Goal: Transaction & Acquisition: Purchase product/service

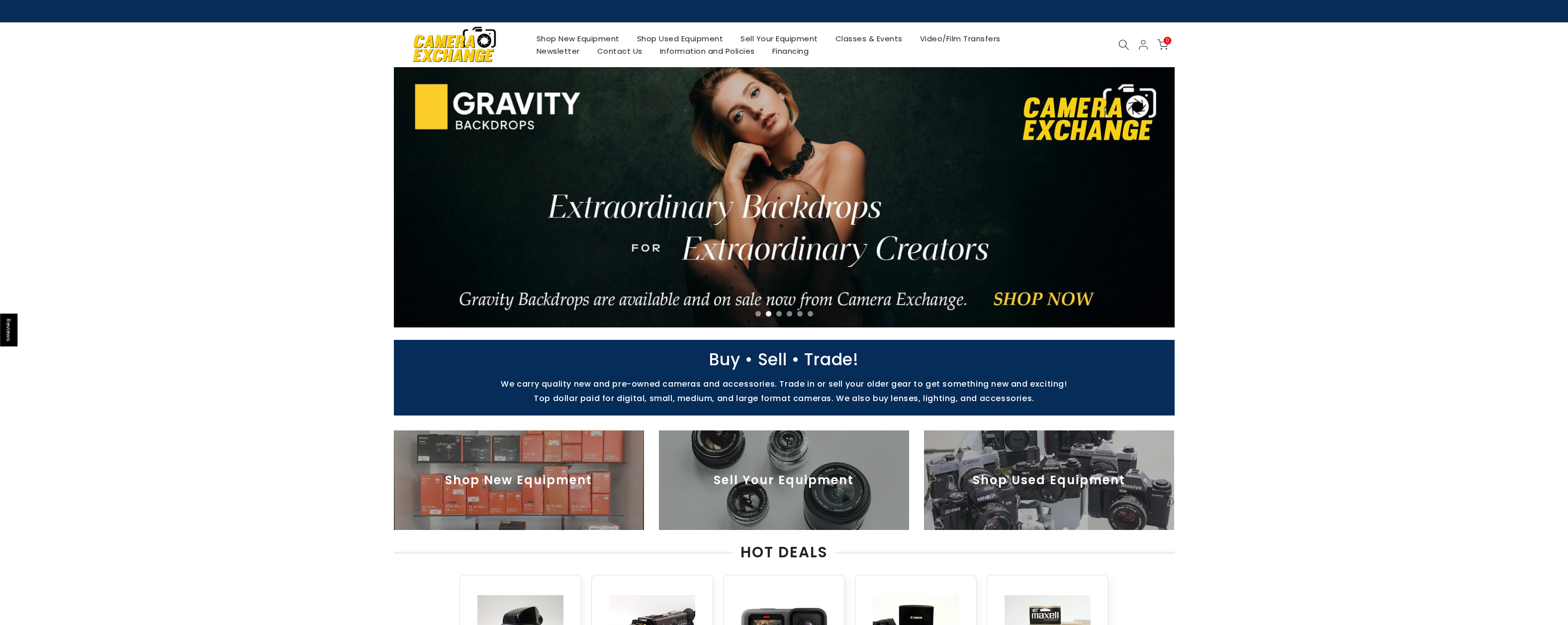
click at [674, 39] on link "Shop Used Equipment" at bounding box center [680, 39] width 104 height 13
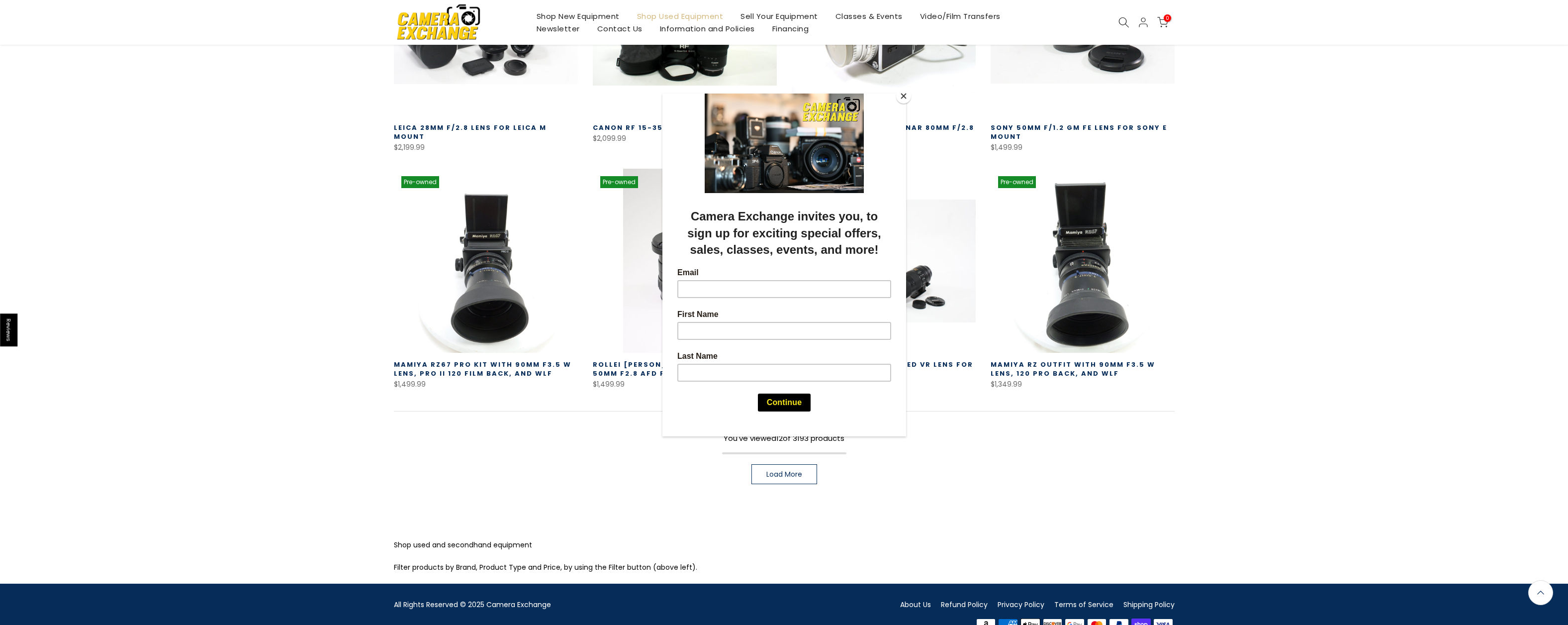
scroll to position [540, 0]
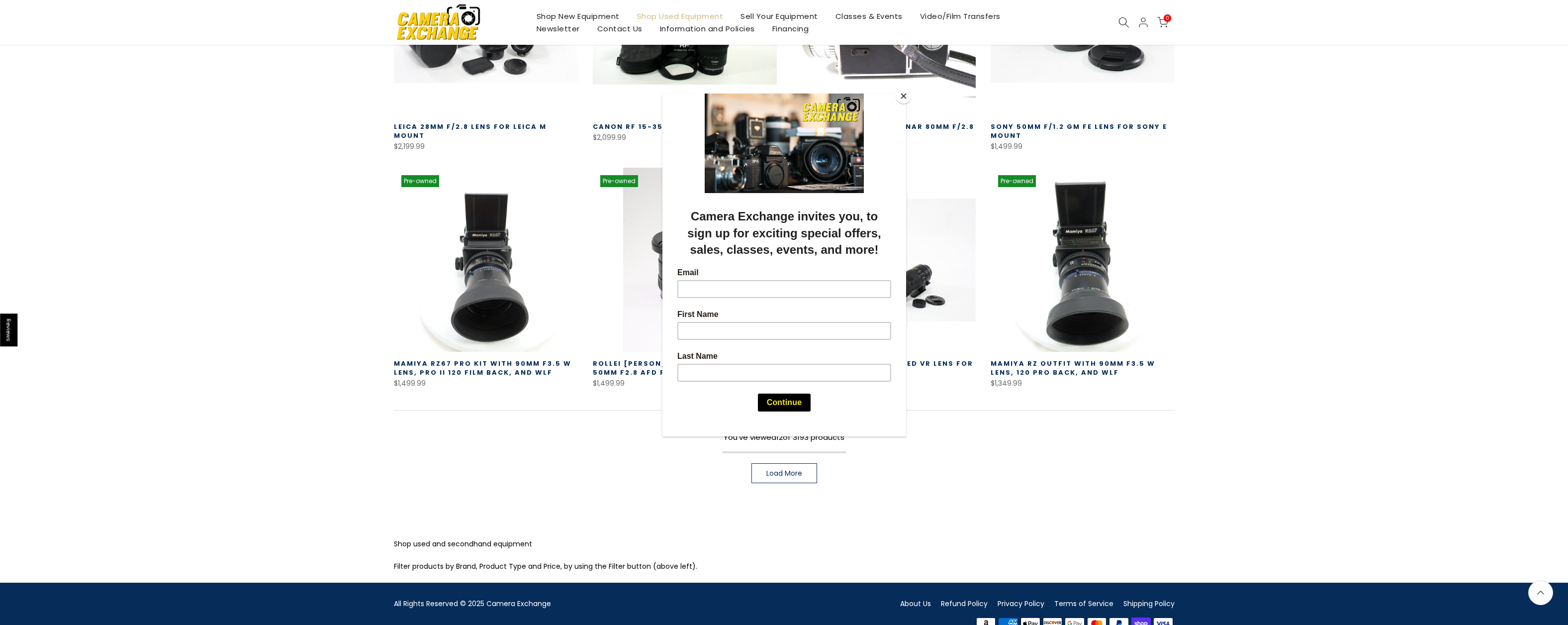
click at [904, 96] on button "Close" at bounding box center [903, 96] width 15 height 15
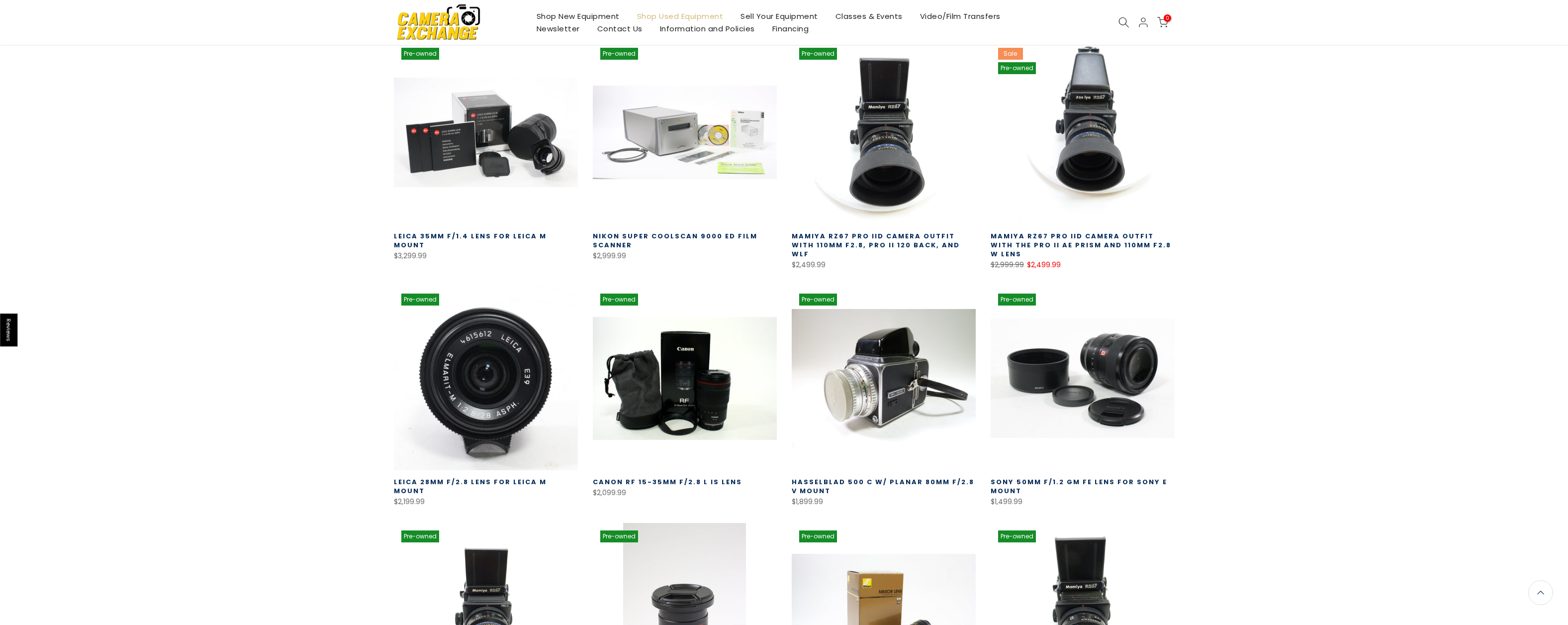
scroll to position [0, 0]
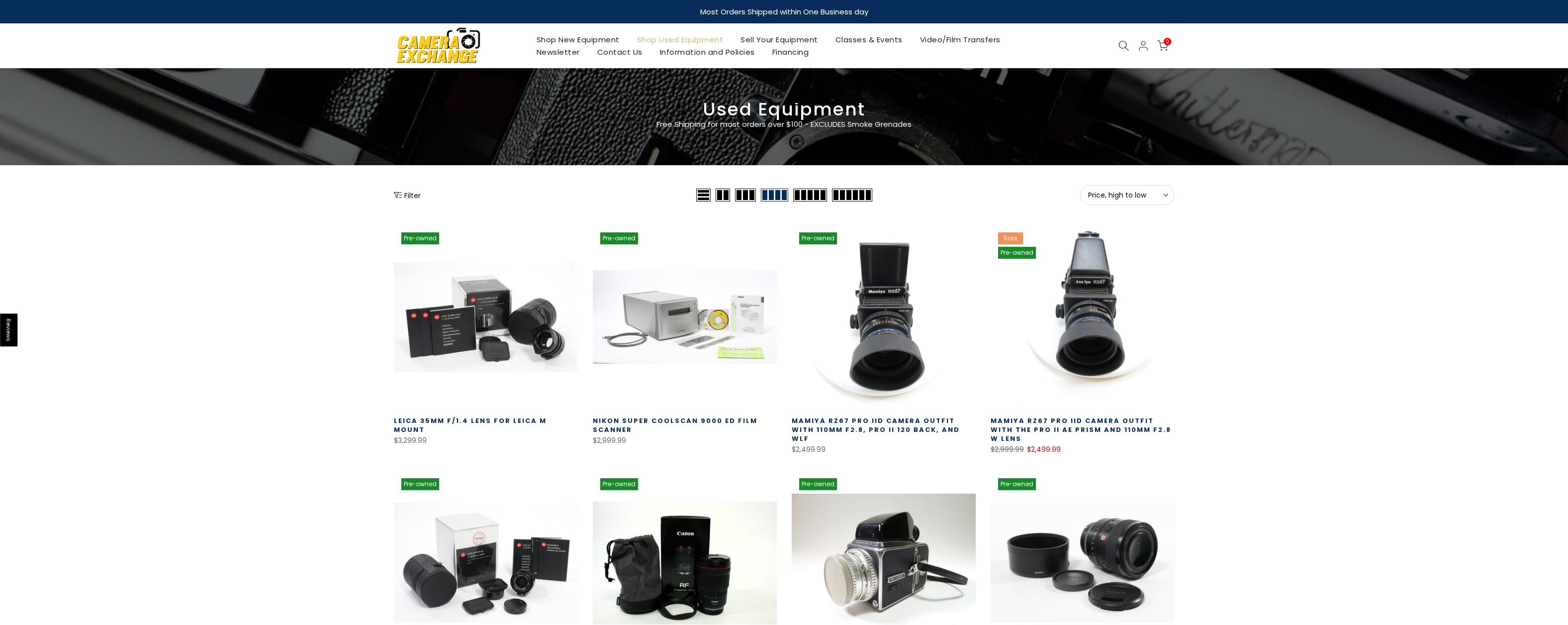
click at [408, 198] on button "Filter" at bounding box center [407, 195] width 27 height 10
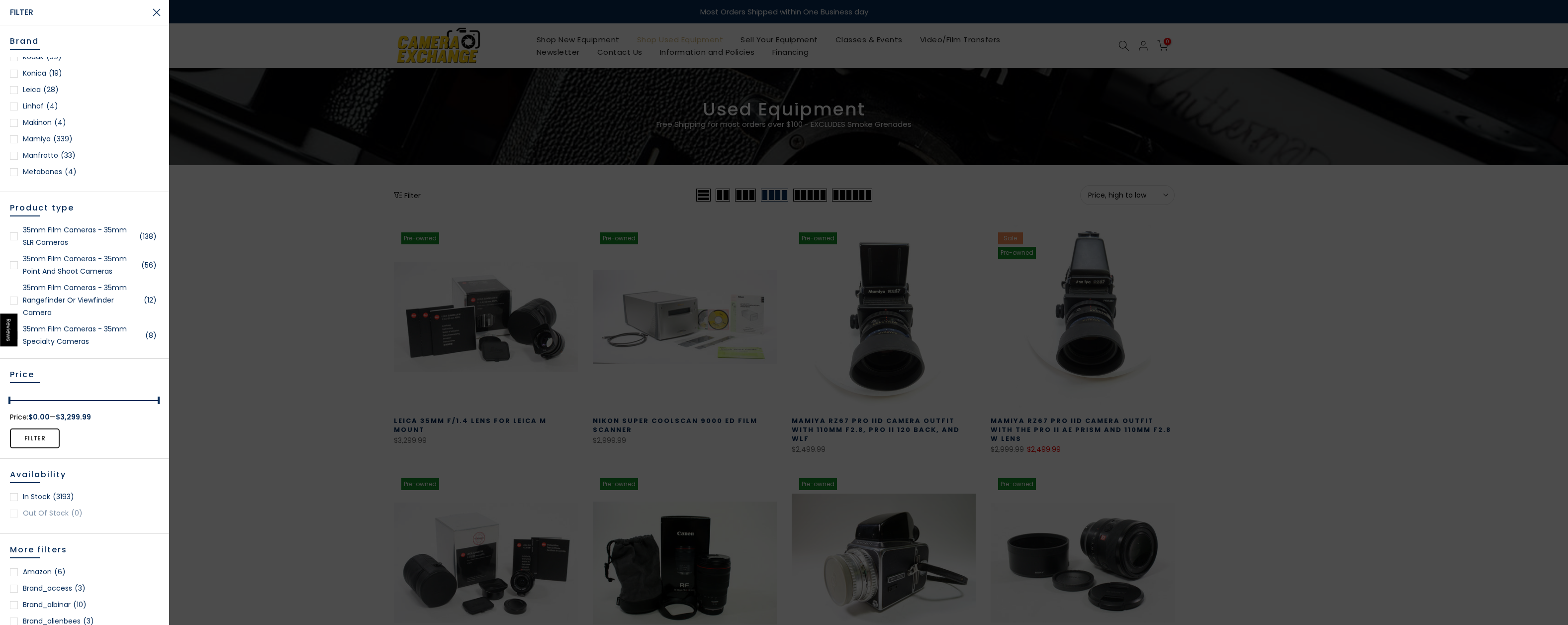
scroll to position [726, 0]
click at [11, 94] on div at bounding box center [13, 93] width 8 height 8
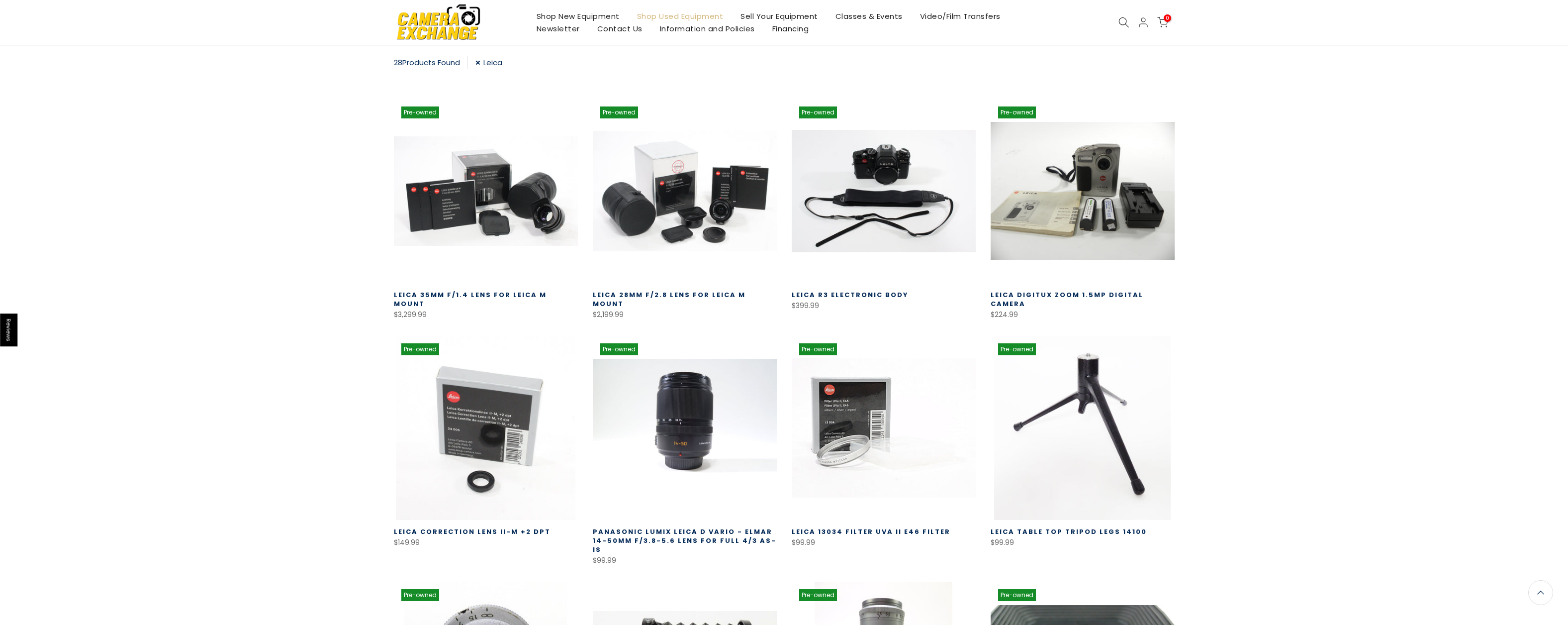
scroll to position [175, 0]
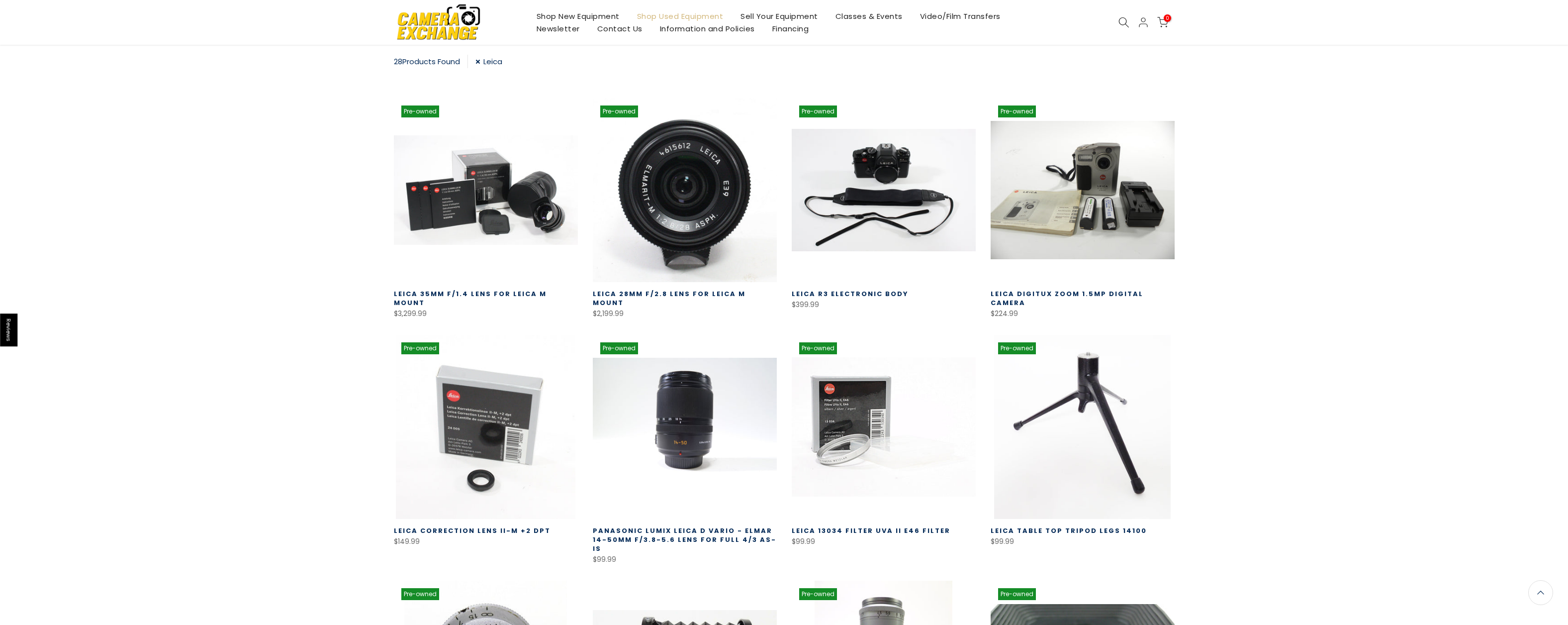
click at [702, 228] on link at bounding box center [685, 190] width 184 height 184
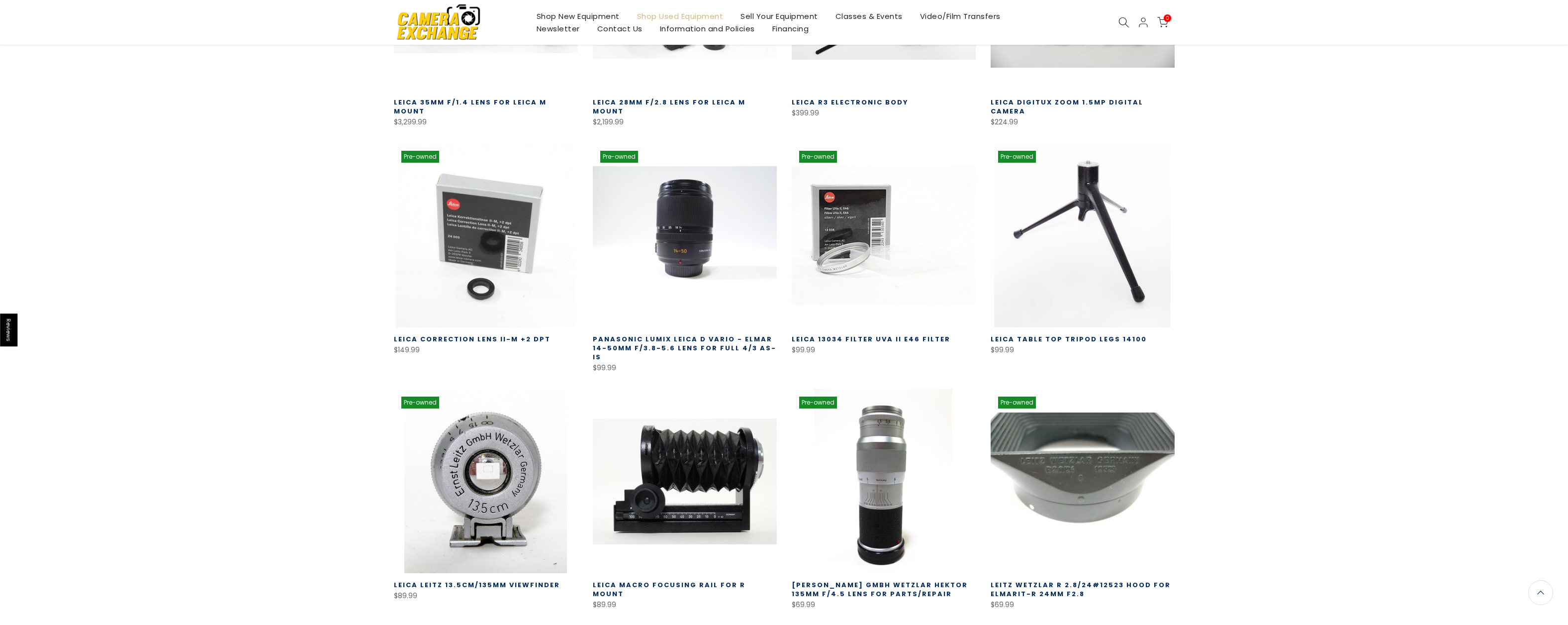
scroll to position [470, 0]
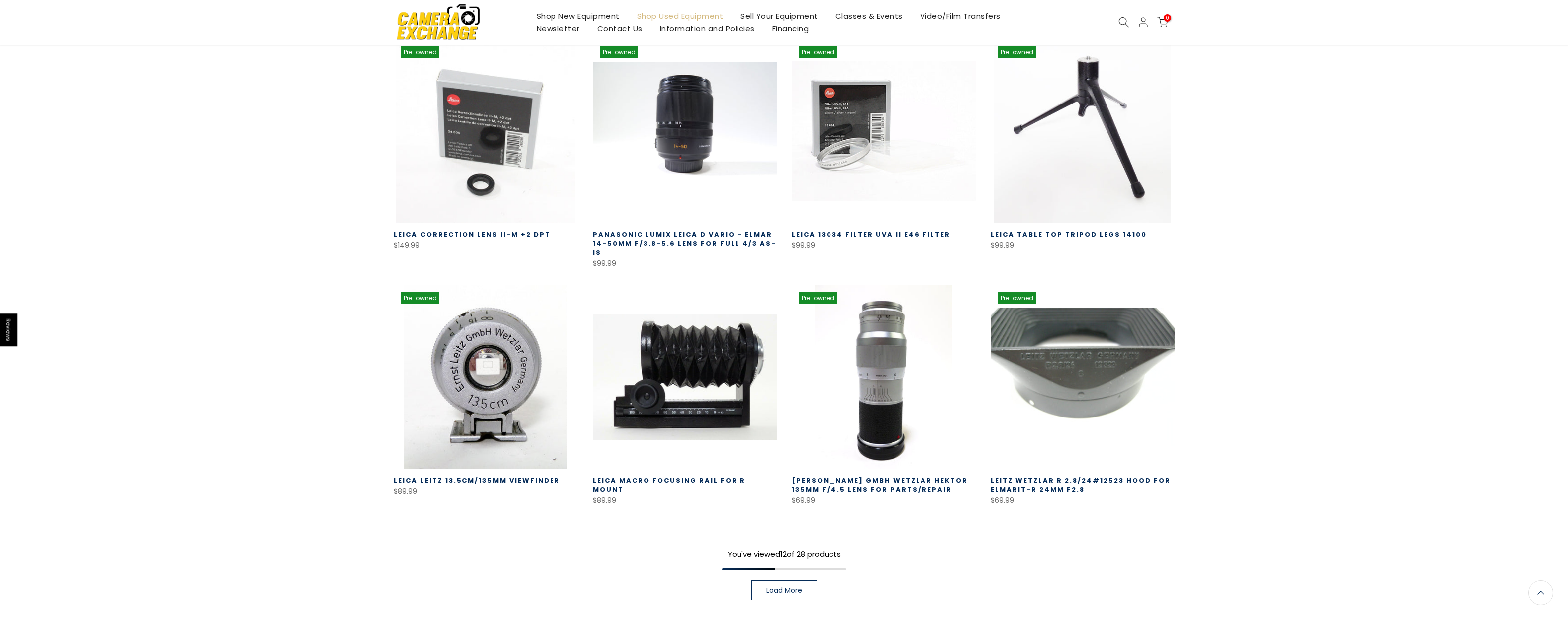
click at [788, 587] on span "Load More" at bounding box center [784, 590] width 36 height 7
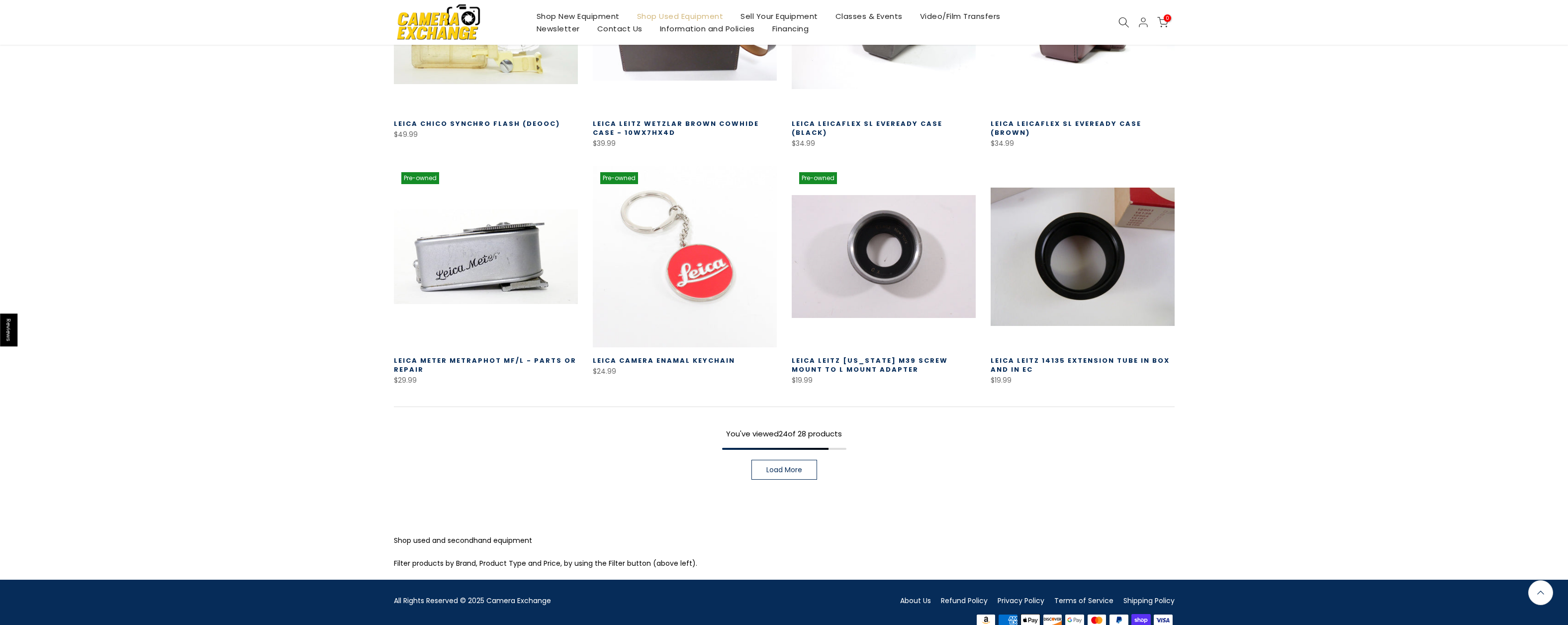
scroll to position [1301, 0]
click at [786, 466] on span "Load More" at bounding box center [784, 470] width 36 height 7
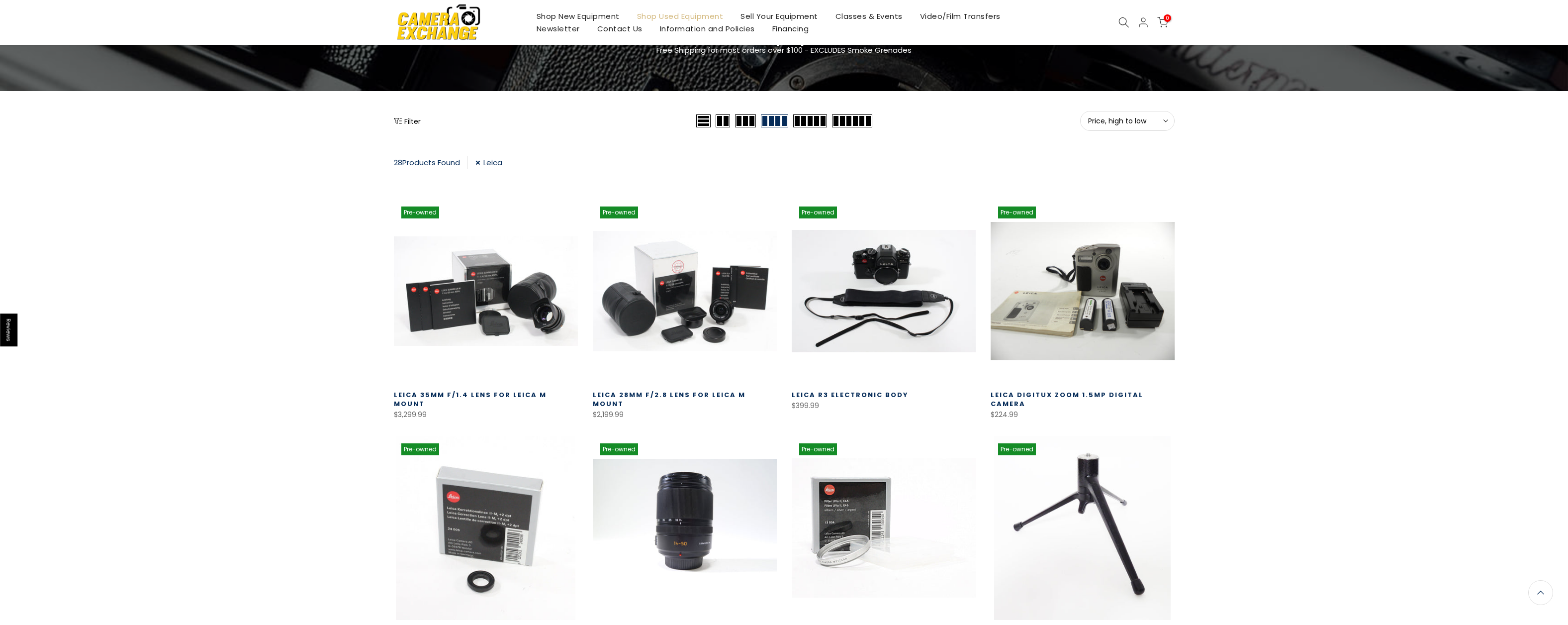
scroll to position [75, 0]
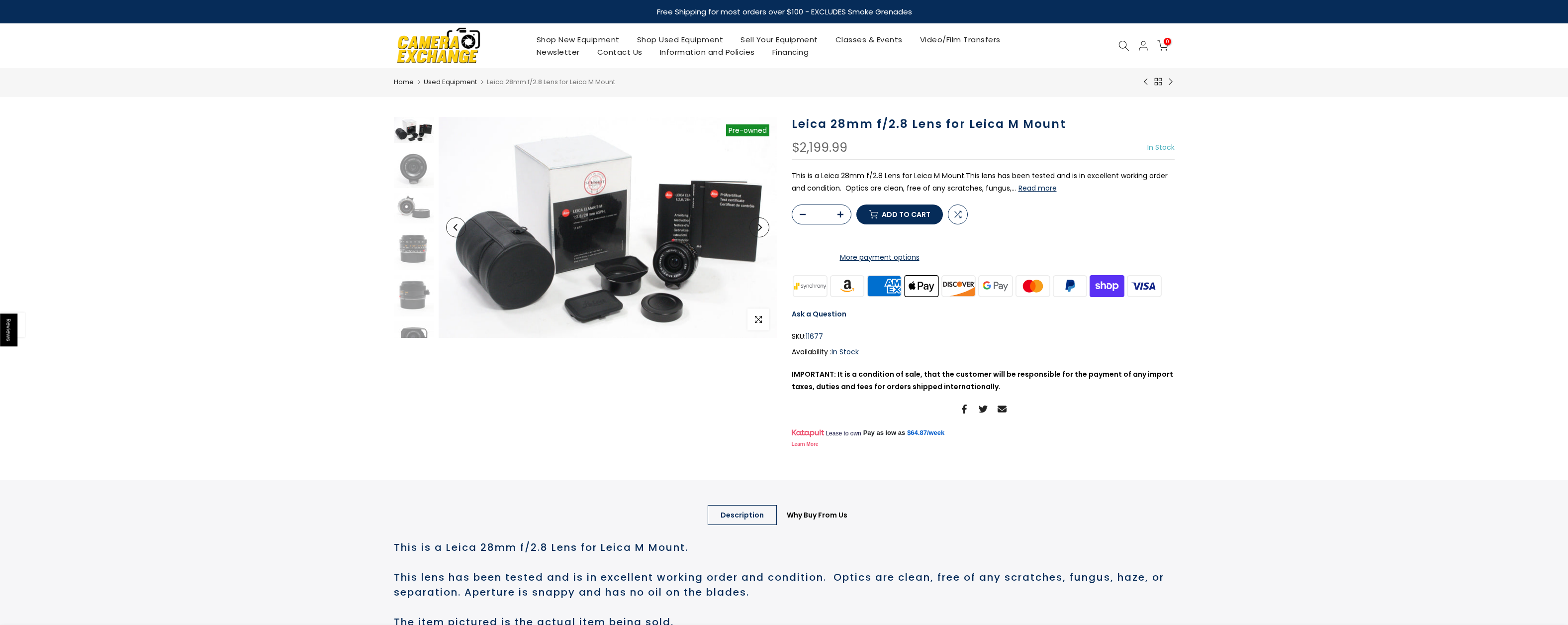
click at [681, 263] on img at bounding box center [607, 227] width 338 height 221
click at [679, 264] on img at bounding box center [607, 227] width 338 height 221
click at [740, 322] on span "Click to enlarge" at bounding box center [743, 319] width 10 height 9
